Goal: Transaction & Acquisition: Purchase product/service

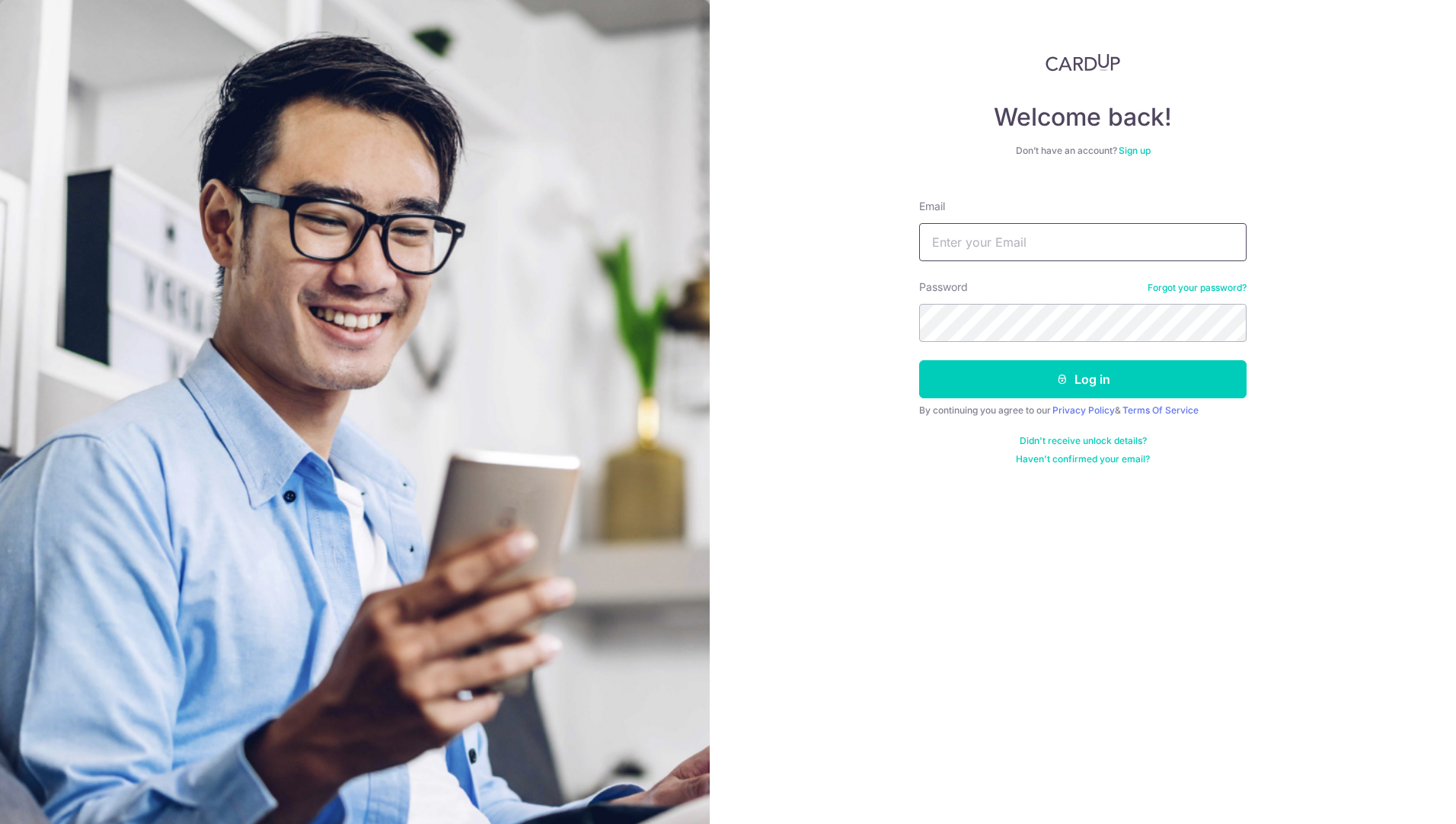
click at [1037, 235] on input "Email" at bounding box center [1083, 242] width 328 height 38
type input "mohsin.fazal@gmail.com"
click at [1014, 378] on button "Log in" at bounding box center [1083, 379] width 328 height 38
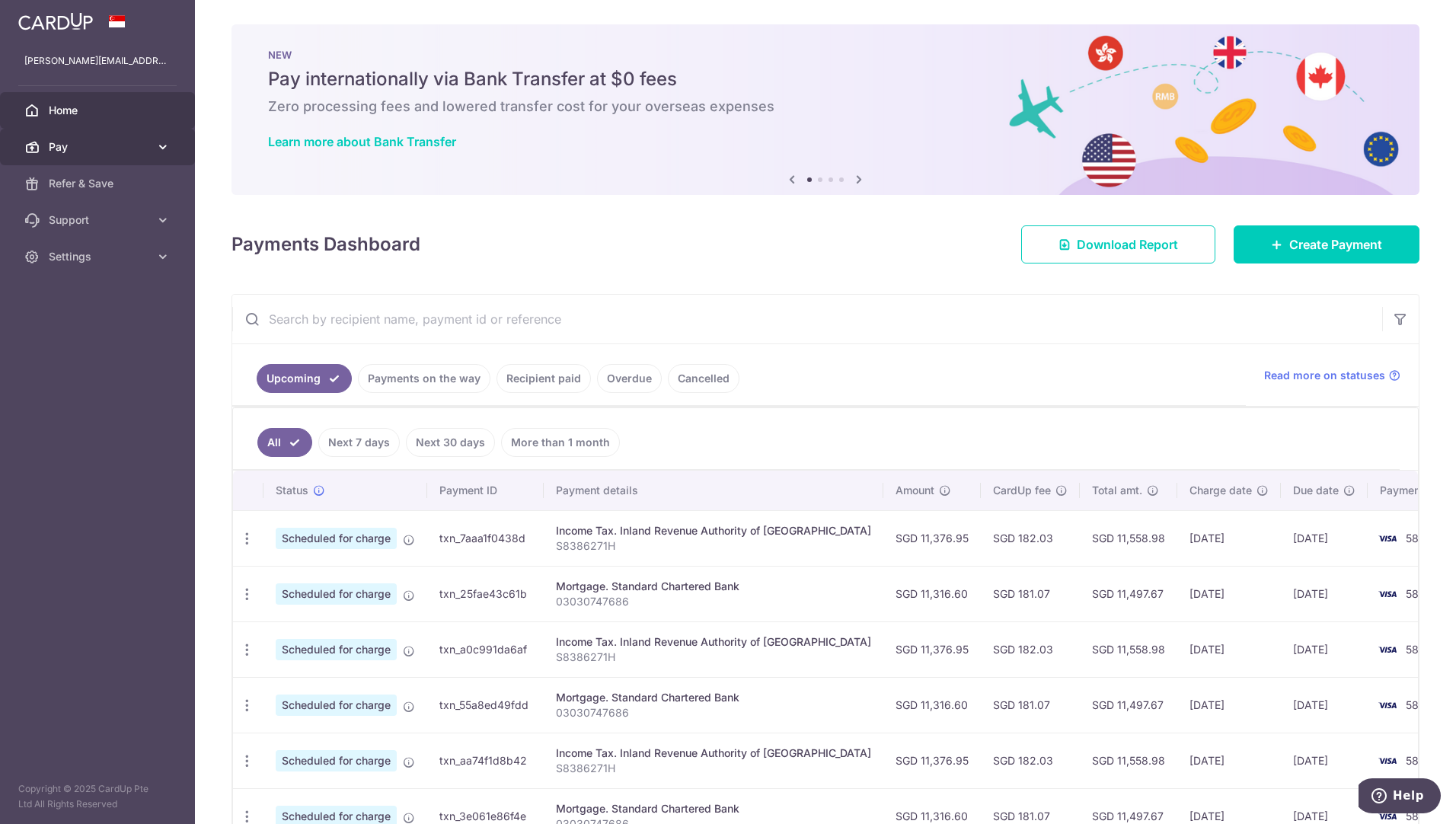
click at [90, 155] on link "Pay" at bounding box center [97, 146] width 195 height 36
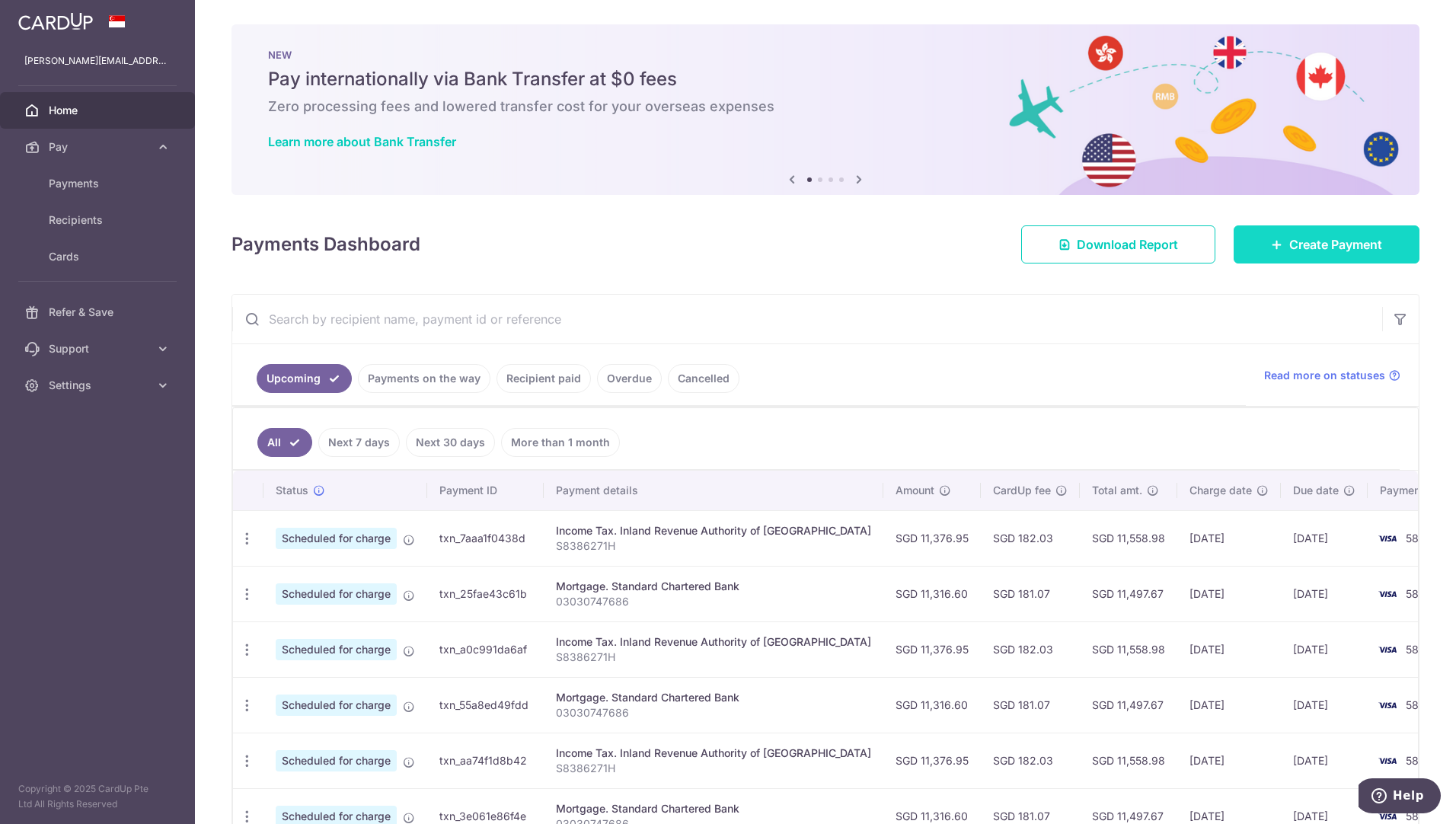
click at [1340, 258] on link "Create Payment" at bounding box center [1327, 244] width 186 height 38
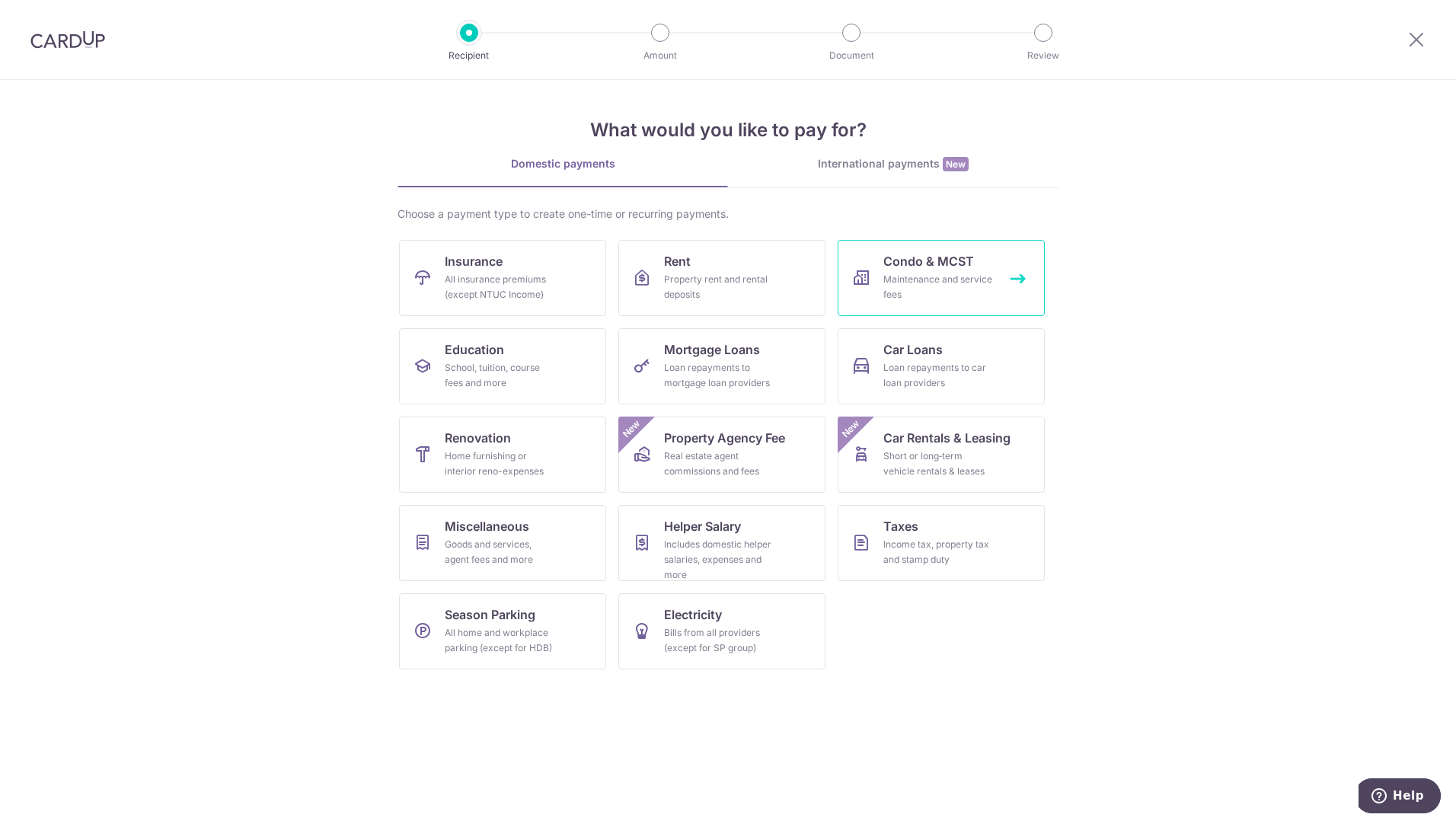
click at [941, 280] on div "Maintenance and service fees" at bounding box center [938, 287] width 110 height 31
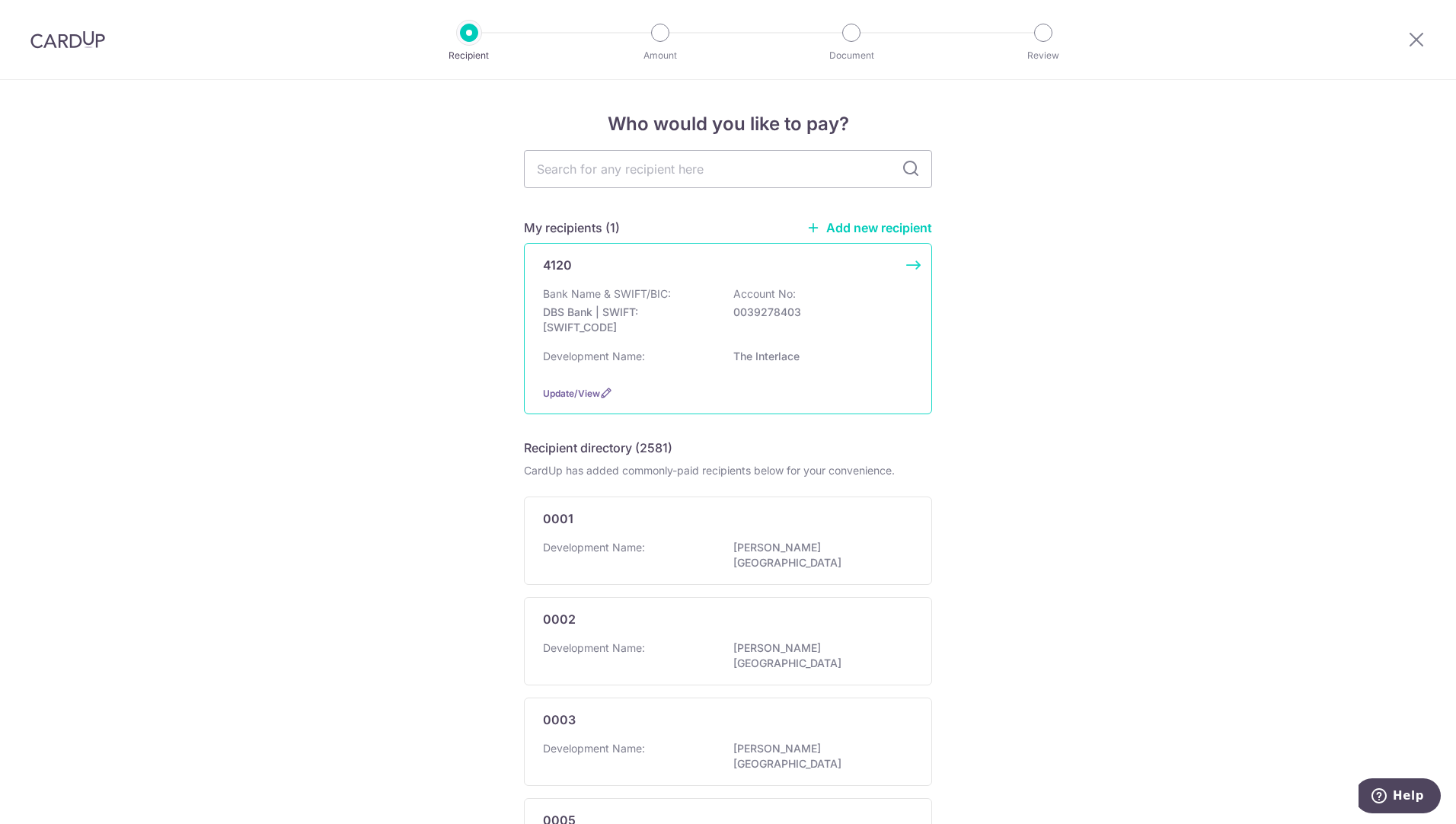
click at [674, 332] on p "DBS Bank | SWIFT: DBSSSGSGXXX" at bounding box center [627, 319] width 170 height 31
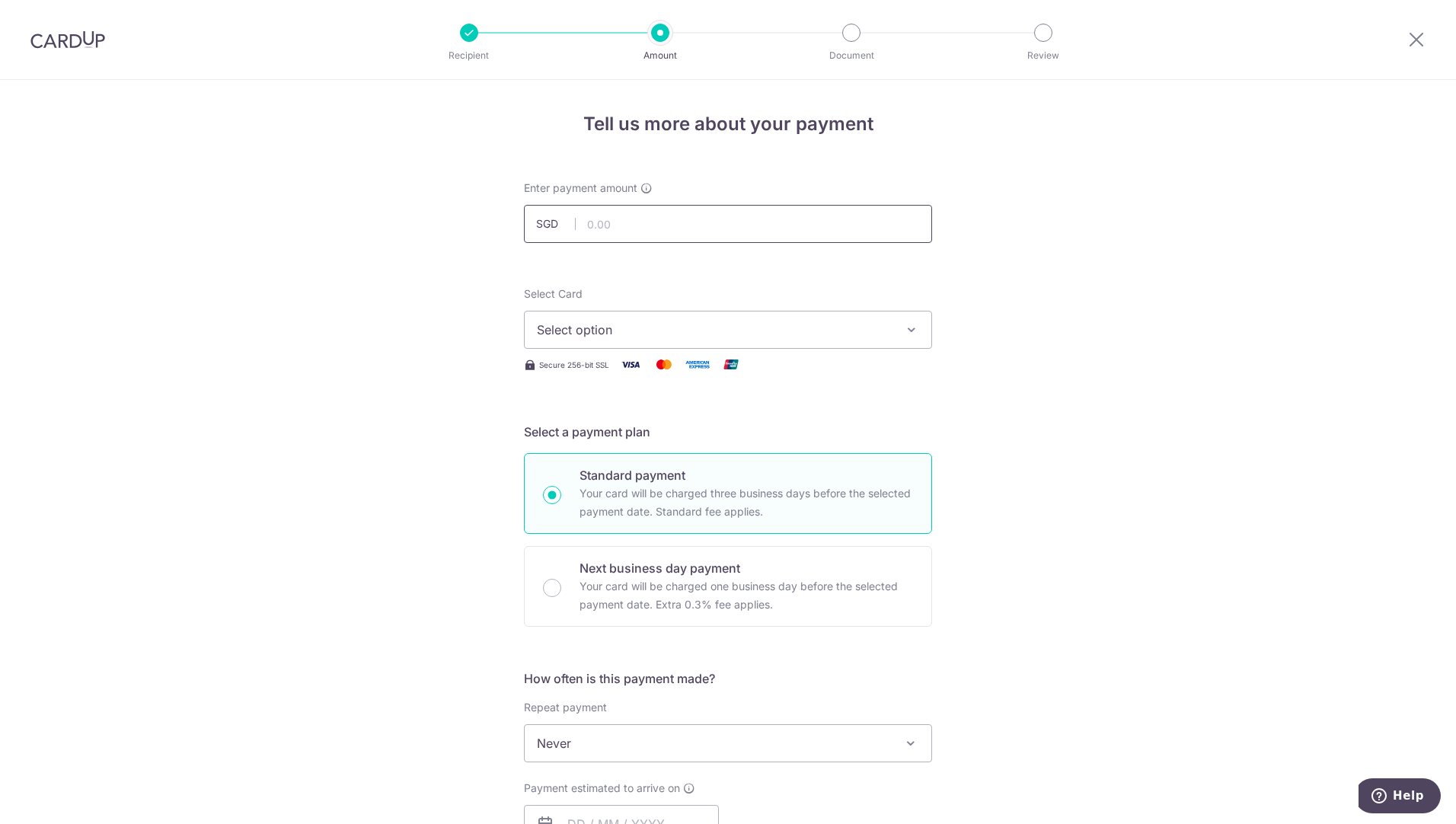
click at [627, 228] on input "text" at bounding box center [728, 223] width 408 height 38
type input "2,176.56"
drag, startPoint x: 1045, startPoint y: 317, endPoint x: 1024, endPoint y: 319, distance: 21.1
click at [1045, 317] on div "Tell us more about your payment Enter payment amount SGD 2,176.56 2176.56 Selec…" at bounding box center [728, 768] width 1456 height 1377
click at [824, 332] on span "Select option" at bounding box center [714, 330] width 355 height 19
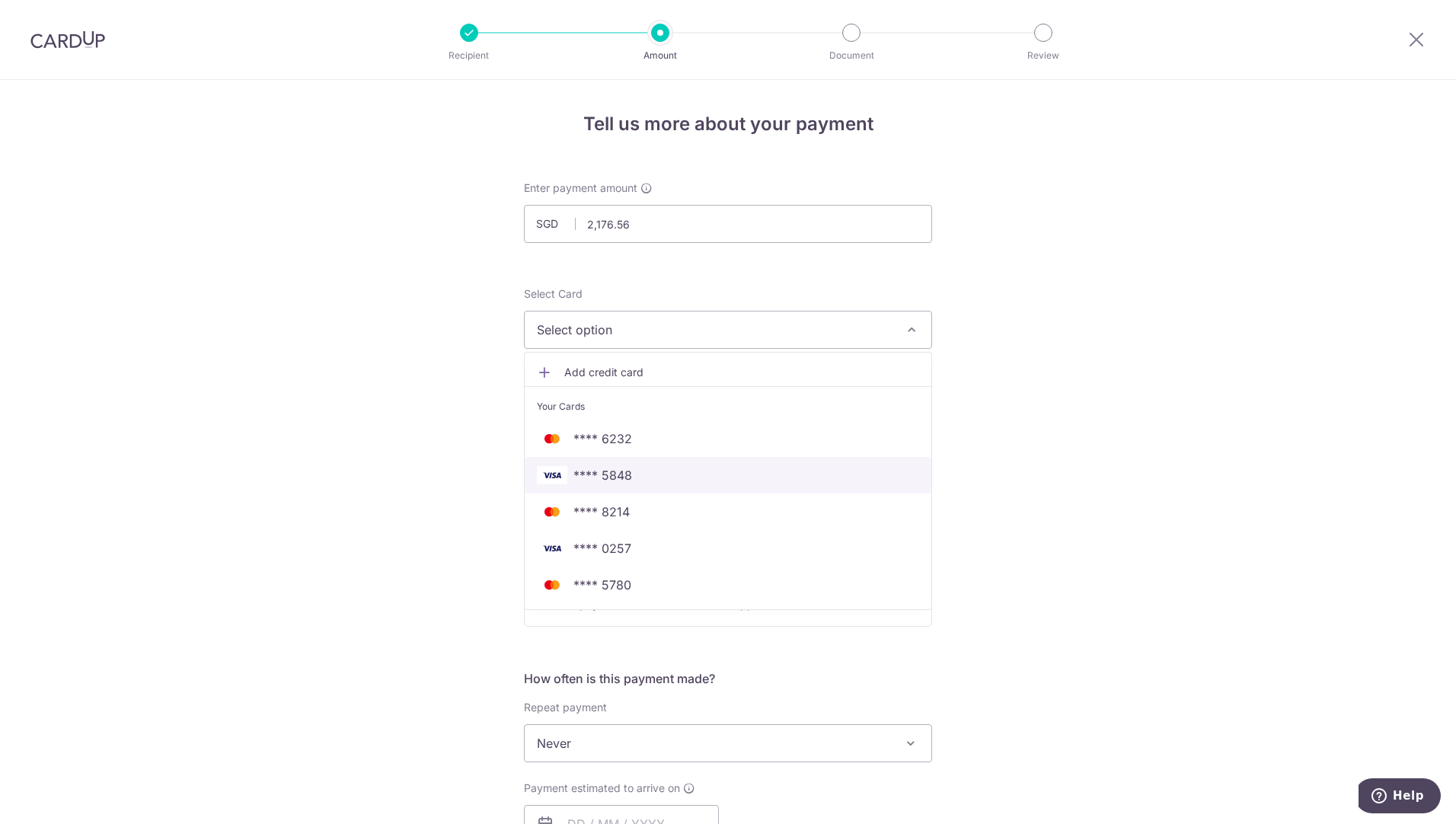
click at [638, 473] on span "**** 5848" at bounding box center [728, 475] width 383 height 19
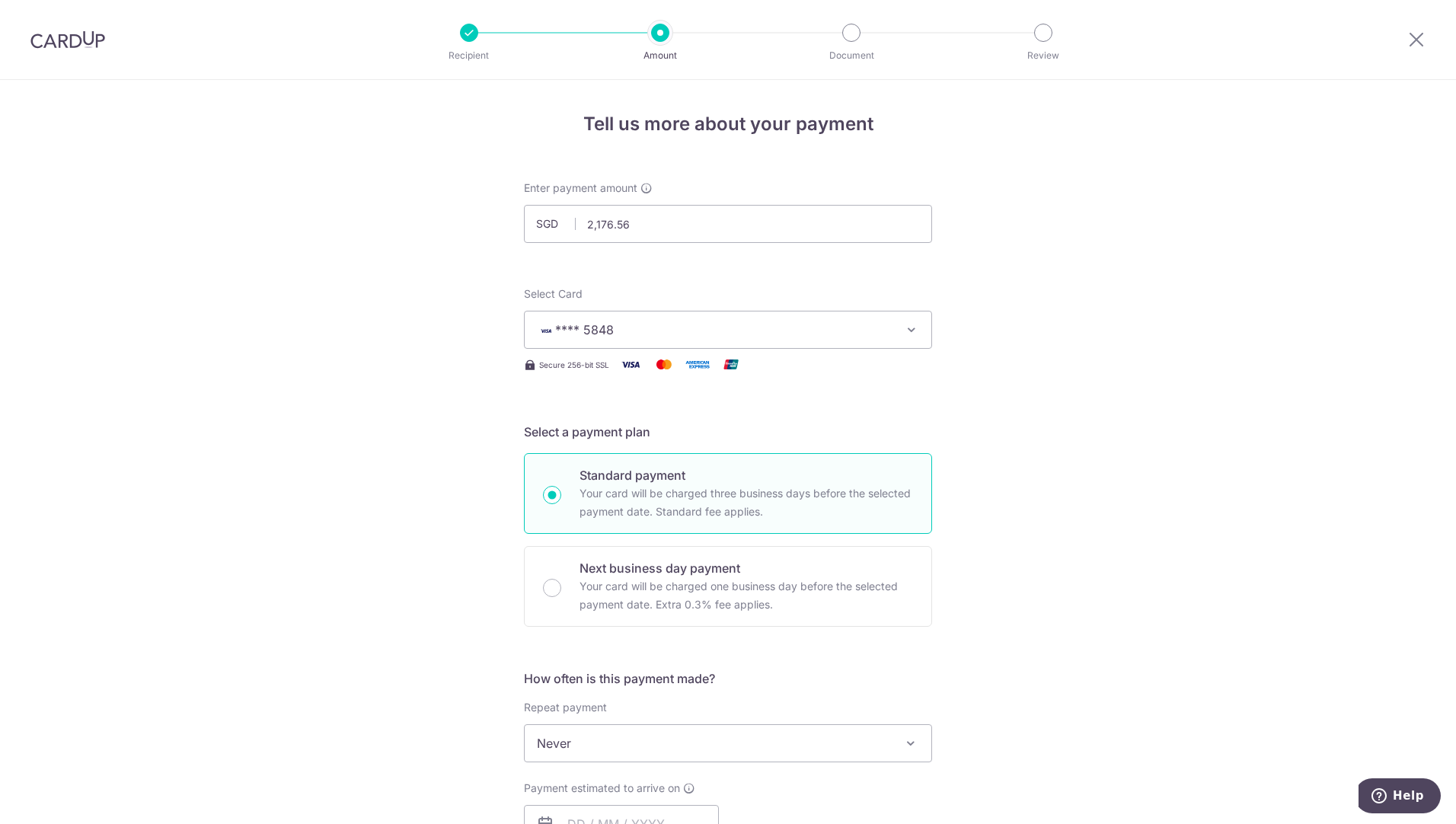
click at [1021, 482] on div "Tell us more about your payment Enter payment amount SGD 2,176.56 2176.56 Selec…" at bounding box center [728, 768] width 1456 height 1377
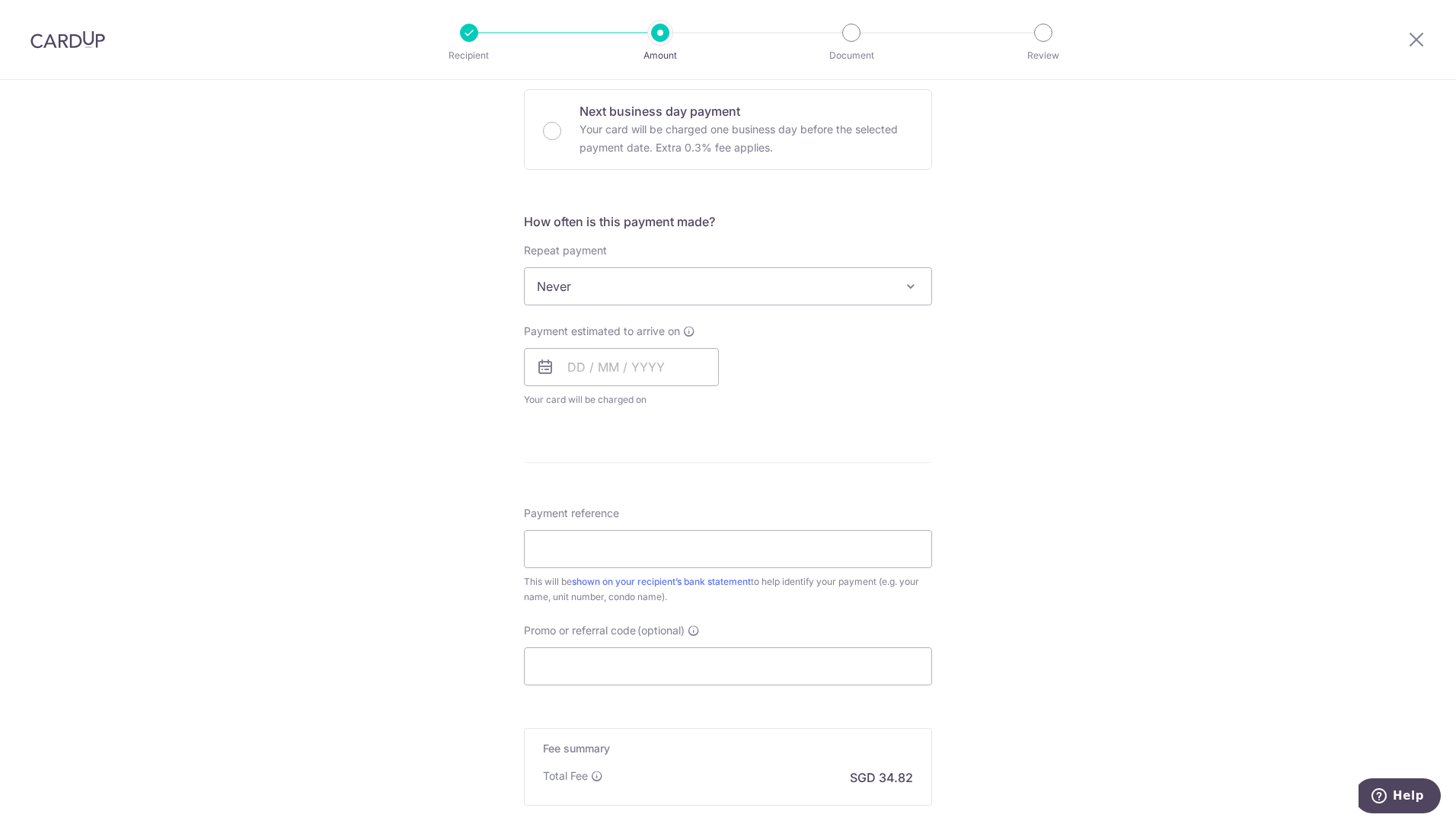
click at [543, 360] on icon at bounding box center [546, 367] width 19 height 19
click at [575, 366] on input "text" at bounding box center [621, 367] width 195 height 38
click at [620, 527] on link "16" at bounding box center [615, 536] width 24 height 24
type input "16/09/2025"
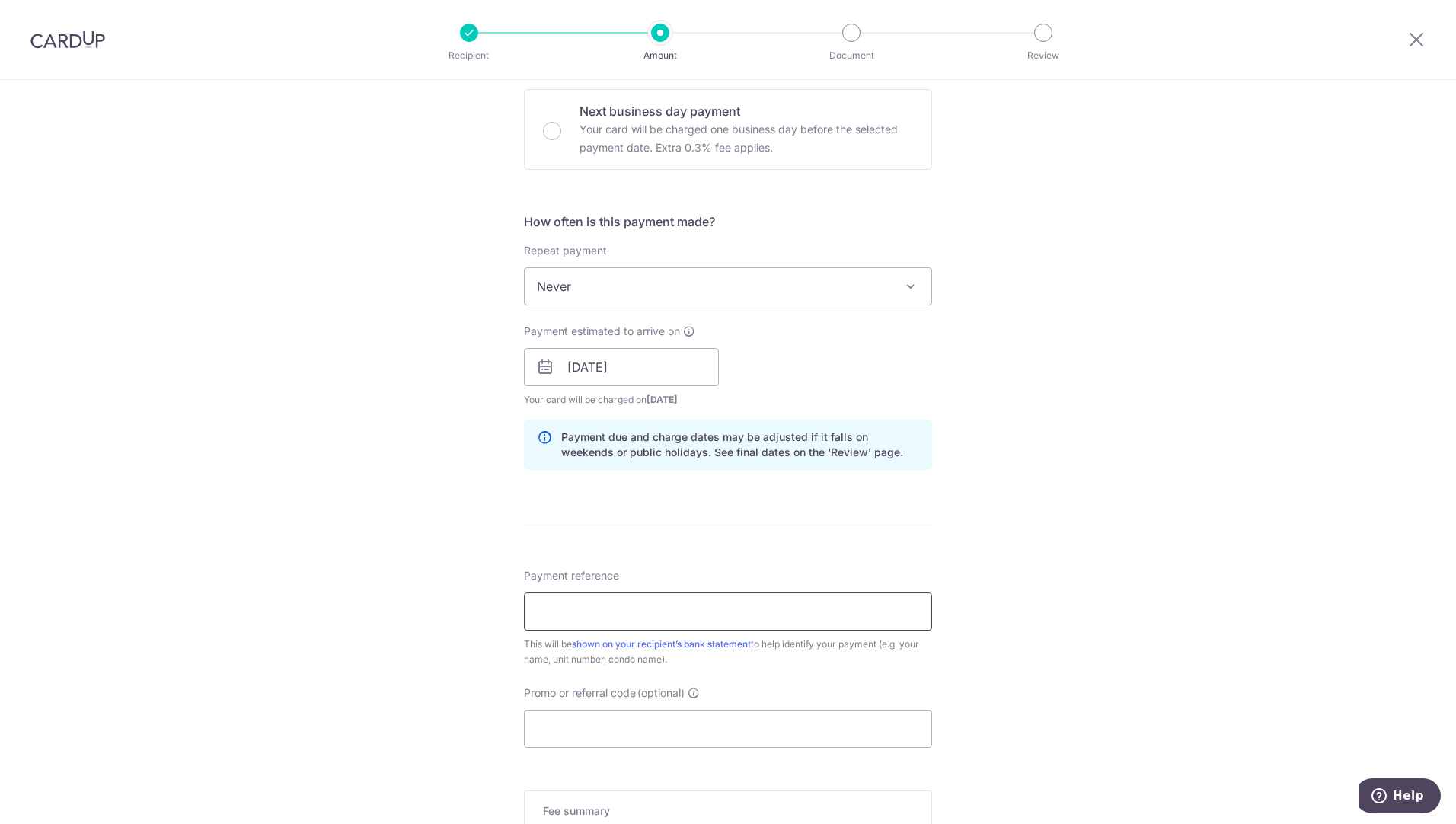
click at [650, 595] on input "Payment reference" at bounding box center [728, 611] width 408 height 38
click at [650, 608] on input "Payment reference" at bounding box center [728, 611] width 408 height 38
type input "0248 Block 204"
click at [1176, 616] on div "Tell us more about your payment Enter payment amount SGD 2,176.56 2176.56 Selec…" at bounding box center [728, 343] width 1456 height 1439
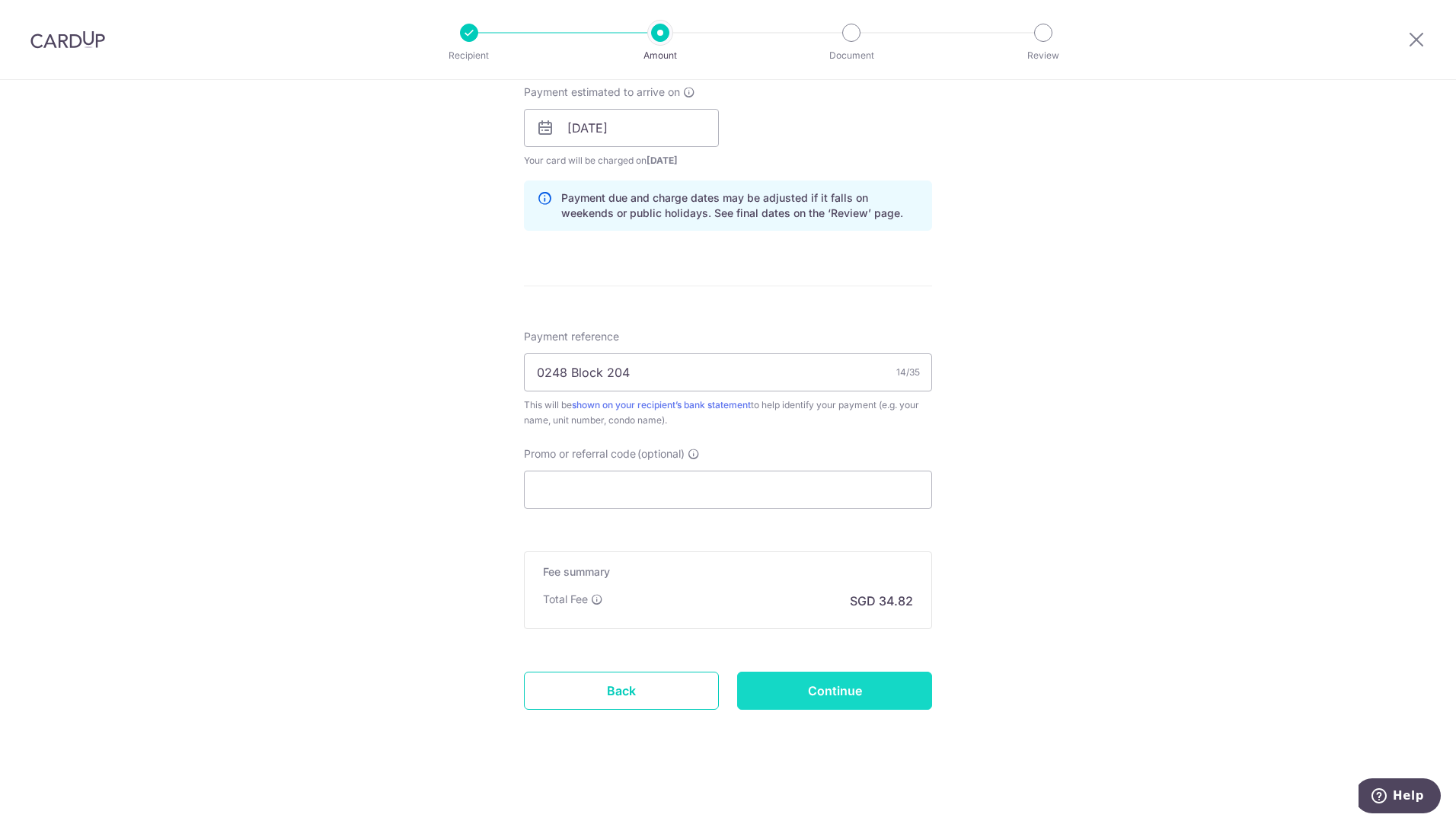
click at [846, 699] on input "Continue" at bounding box center [834, 690] width 195 height 38
type input "Create Schedule"
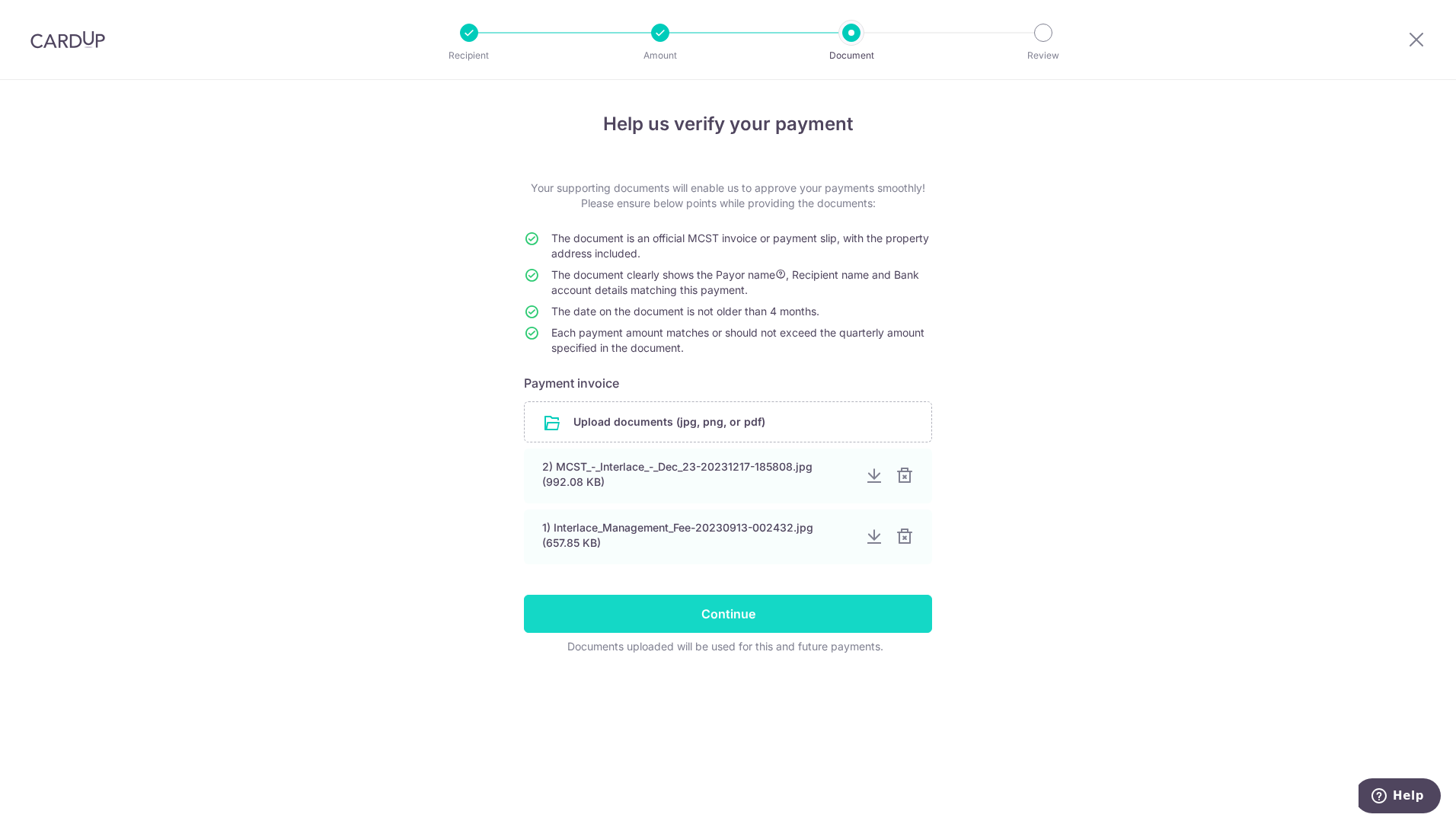
click at [665, 615] on input "Continue" at bounding box center [728, 614] width 408 height 38
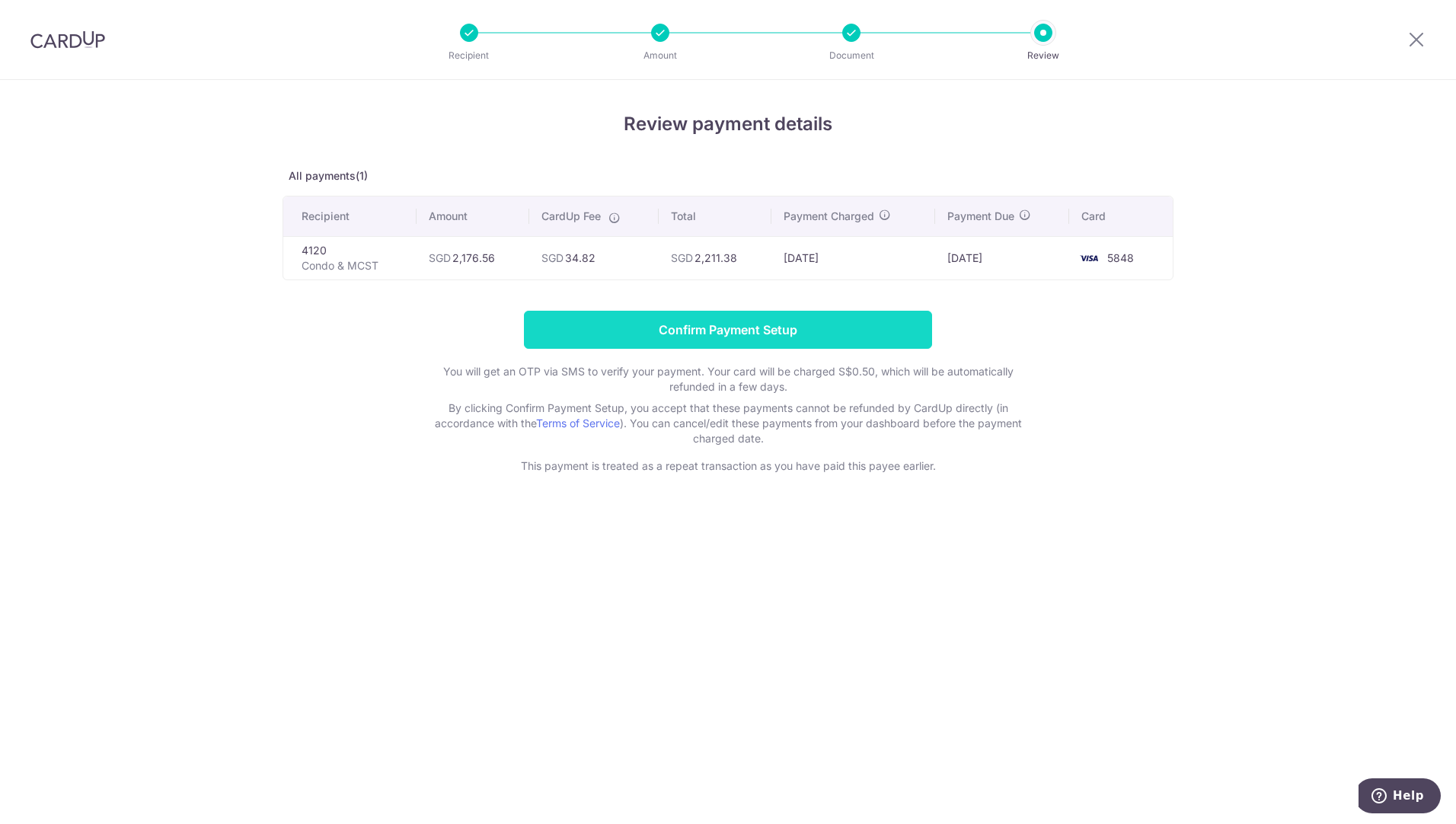
click at [813, 342] on input "Confirm Payment Setup" at bounding box center [728, 330] width 408 height 38
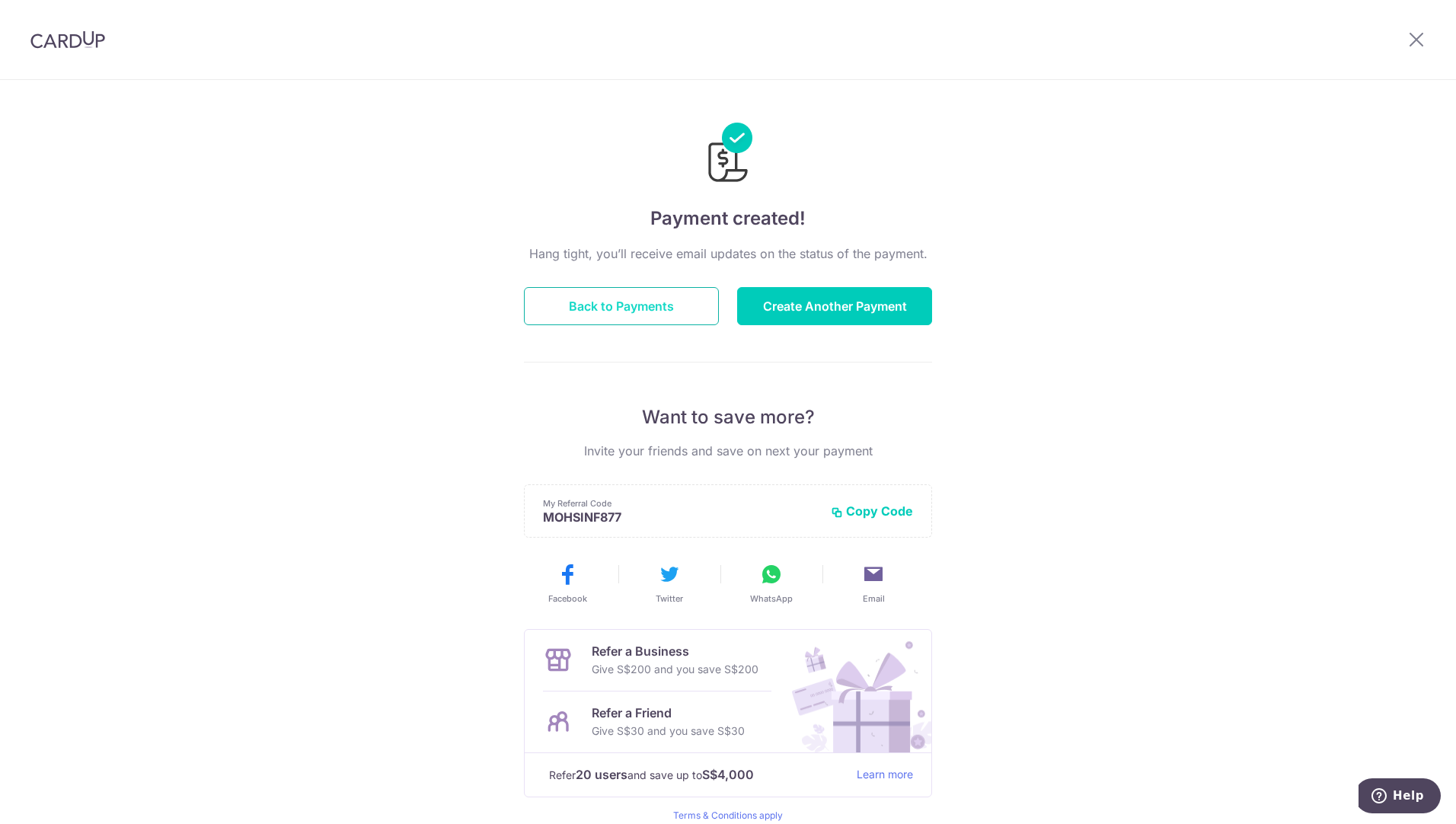
click at [612, 320] on button "Back to Payments" at bounding box center [621, 305] width 195 height 38
